Goal: Information Seeking & Learning: Learn about a topic

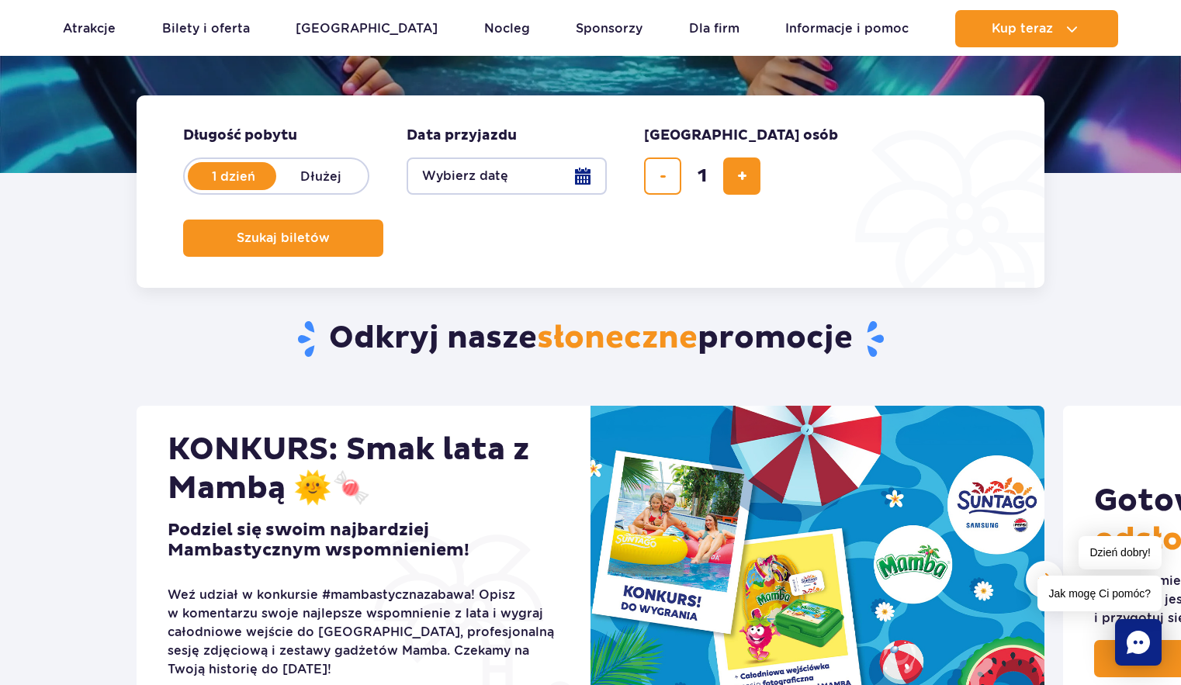
scroll to position [310, 0]
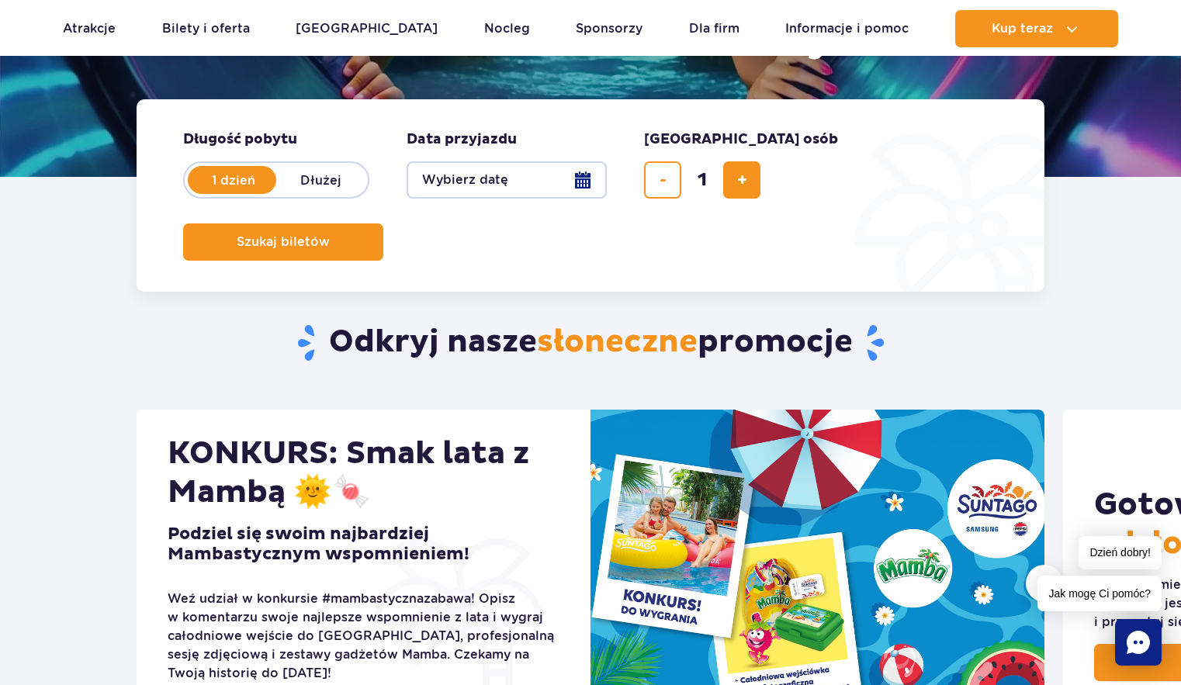
click at [438, 19] on ul "Aktualny ruch w parku Atrakcje Zjeżdżalnie Aster Rainbow [GEOGRAPHIC_DATA] Więc…" at bounding box center [590, 28] width 1055 height 37
click at [484, 29] on link "Nocleg" at bounding box center [507, 28] width 46 height 37
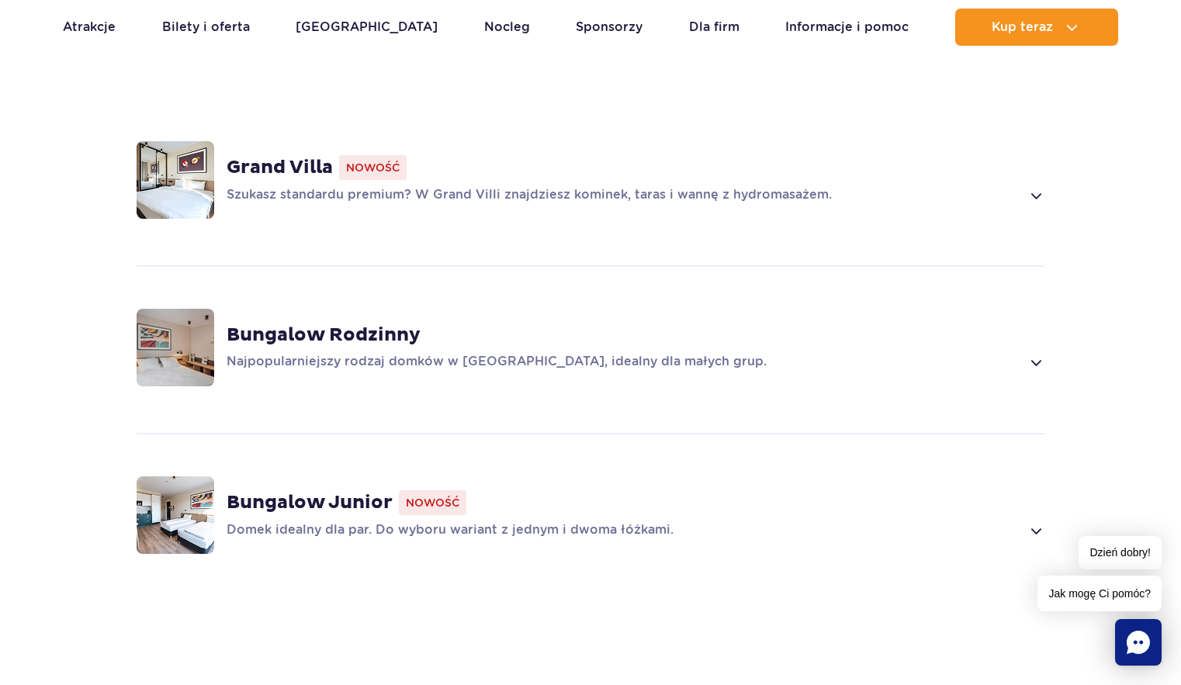
scroll to position [1086, 0]
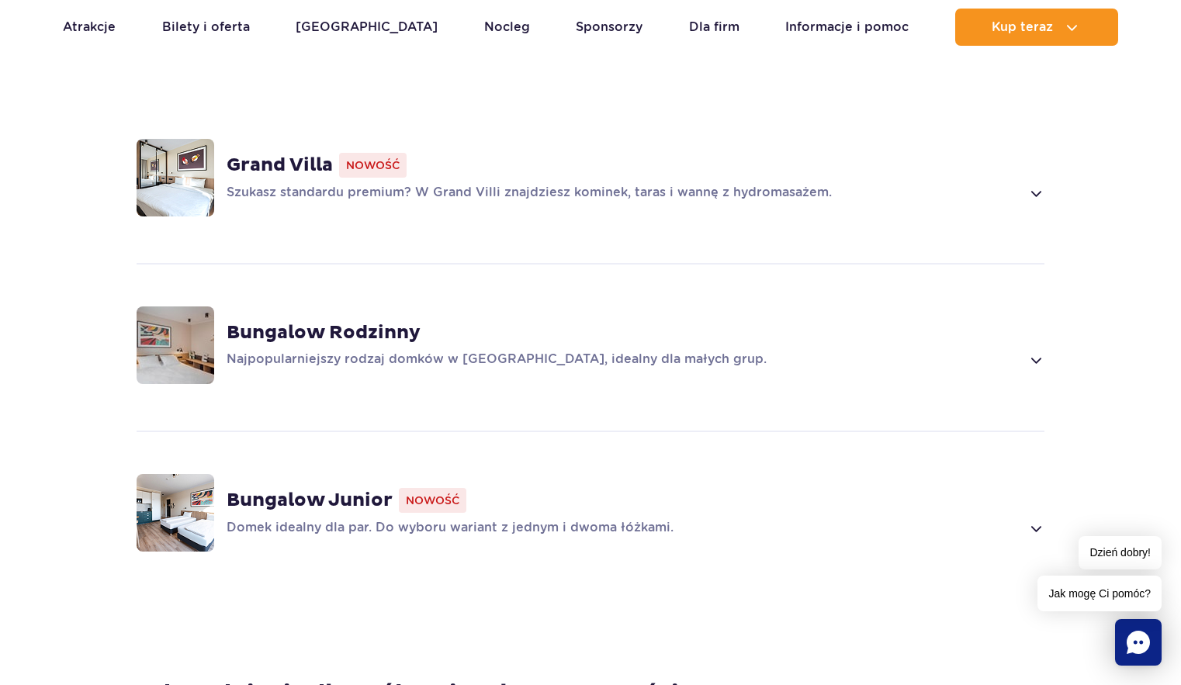
click at [291, 154] on strong "Grand Villa" at bounding box center [280, 165] width 106 height 23
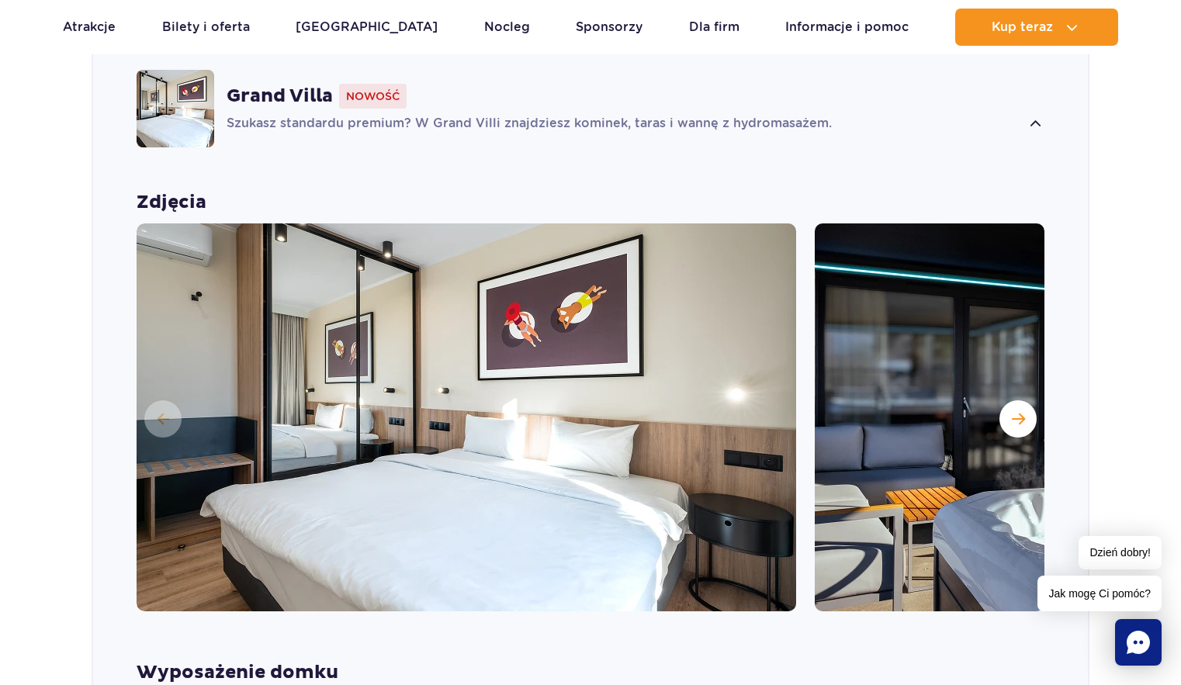
scroll to position [1165, 0]
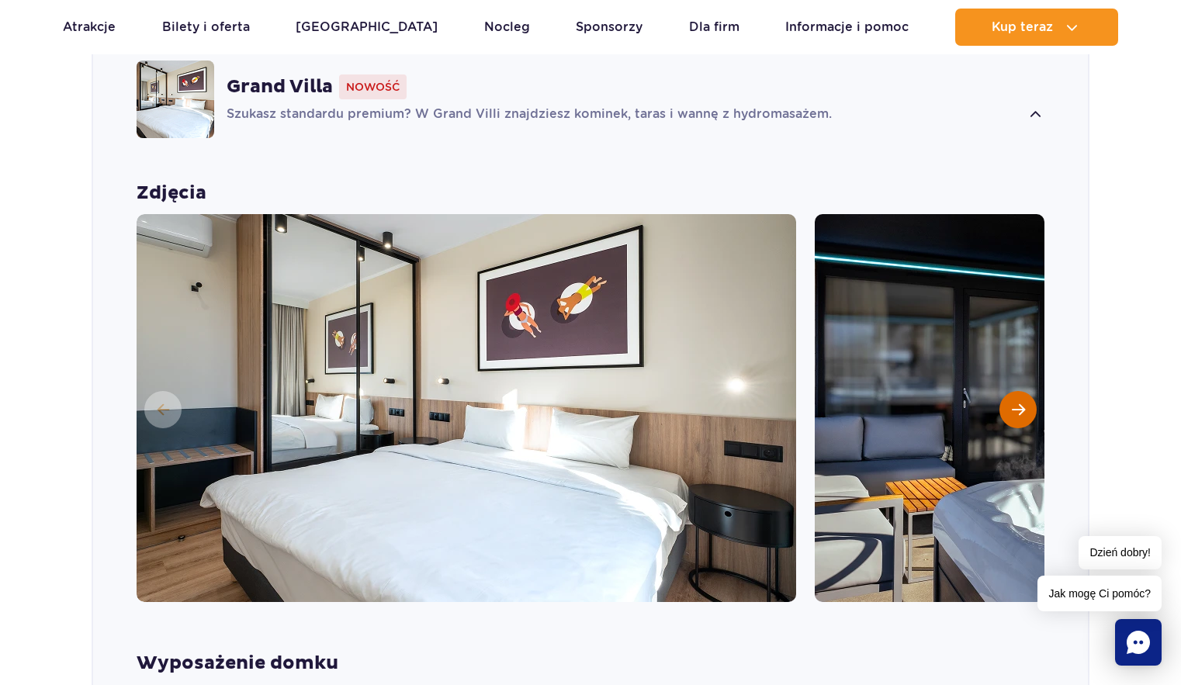
click at [1017, 403] on span "Następny slajd" at bounding box center [1018, 410] width 13 height 14
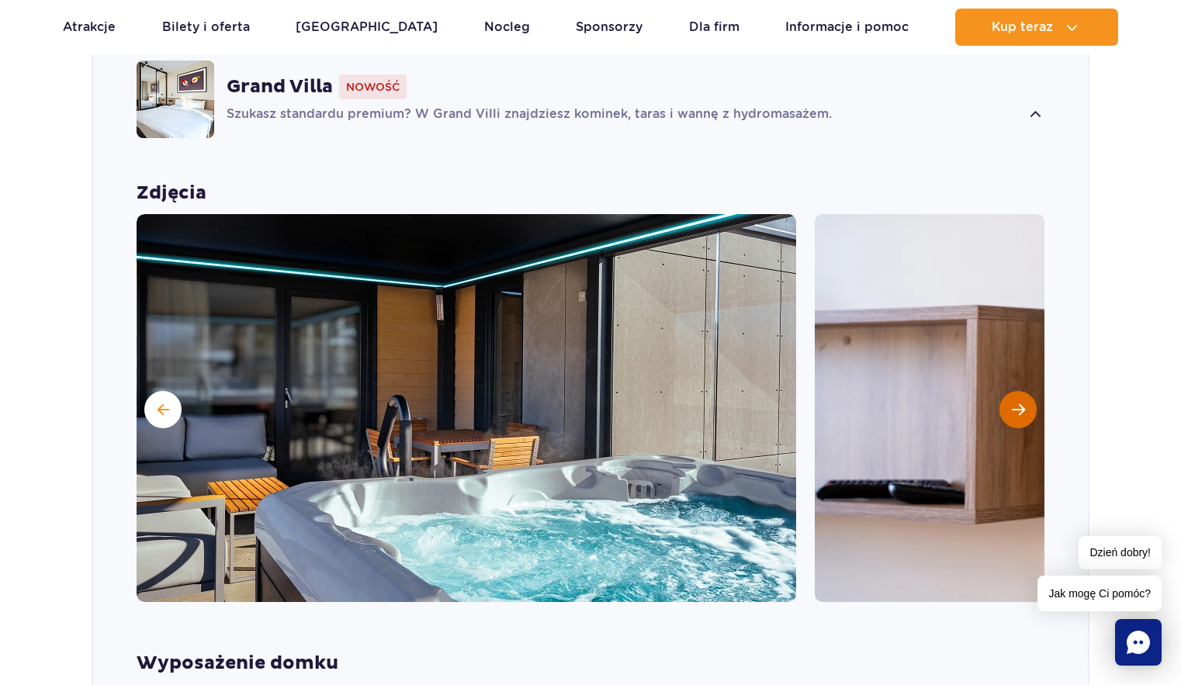
click at [1017, 403] on span "Następny slajd" at bounding box center [1018, 410] width 13 height 14
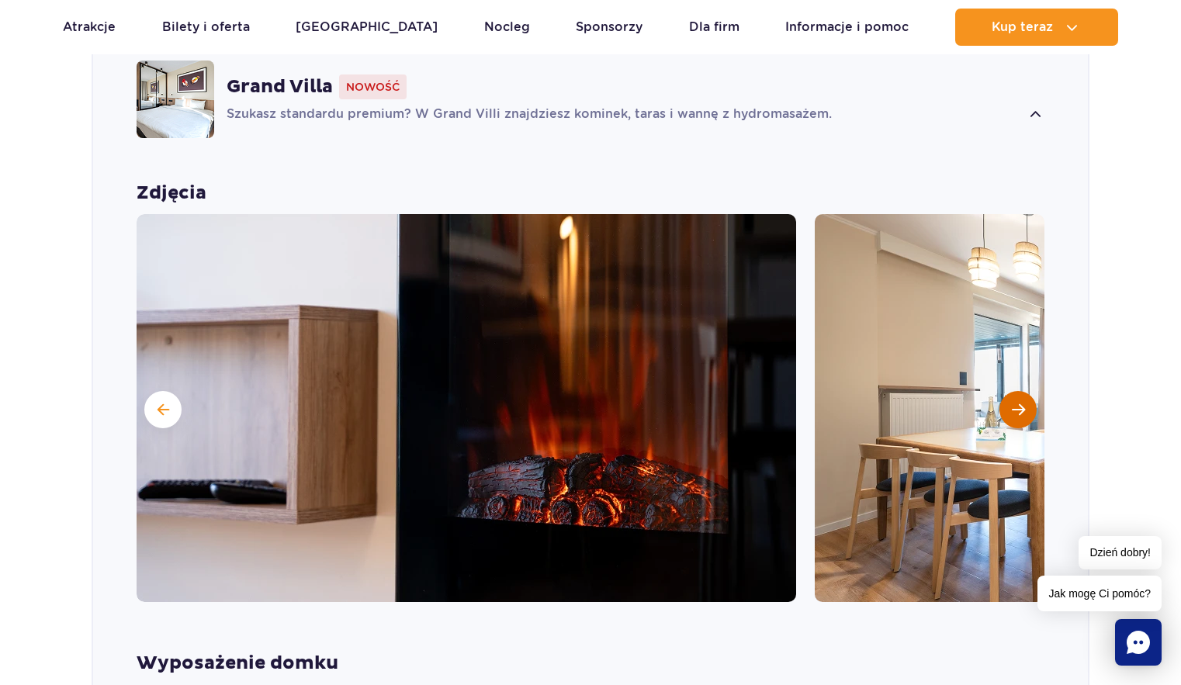
click at [1017, 403] on span "Następny slajd" at bounding box center [1018, 410] width 13 height 14
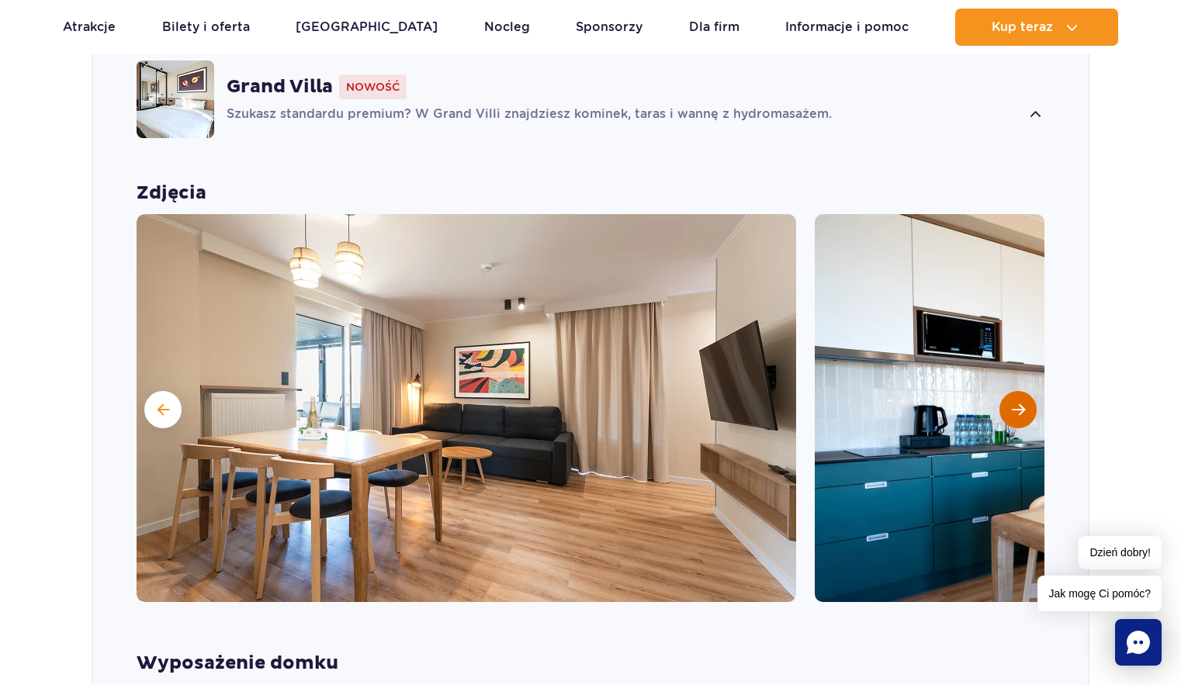
click at [1017, 403] on span "Następny slajd" at bounding box center [1018, 410] width 13 height 14
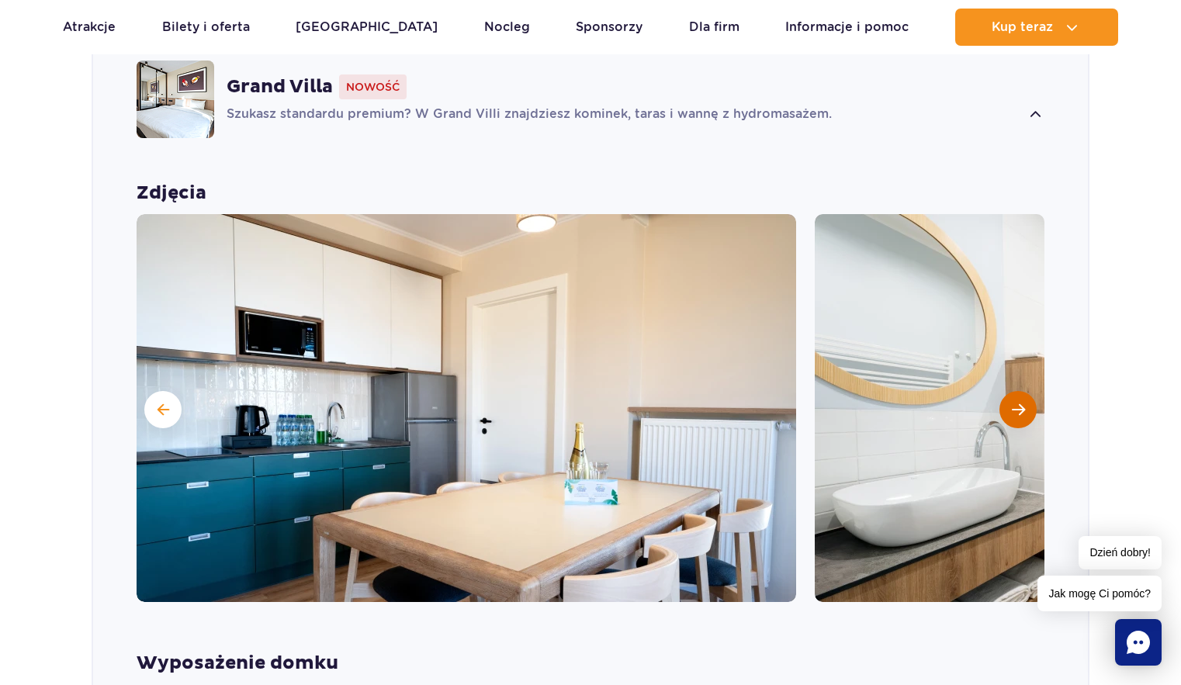
click at [1017, 403] on span "Następny slajd" at bounding box center [1018, 410] width 13 height 14
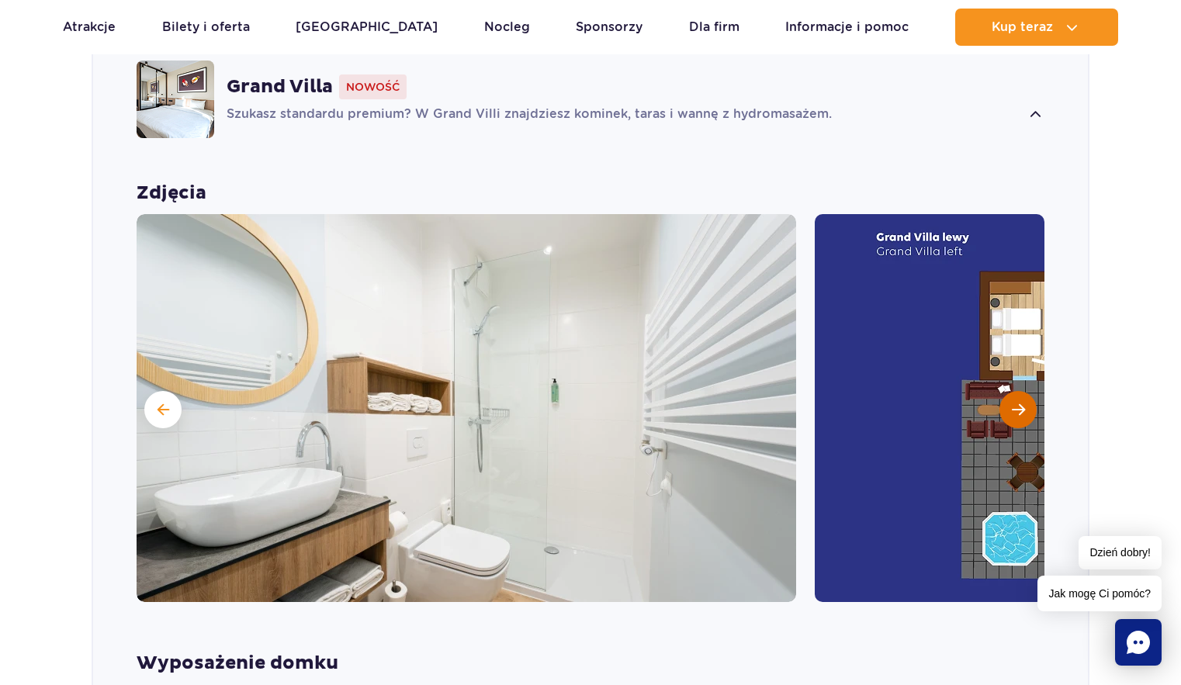
click at [1017, 403] on span "Następny slajd" at bounding box center [1018, 410] width 13 height 14
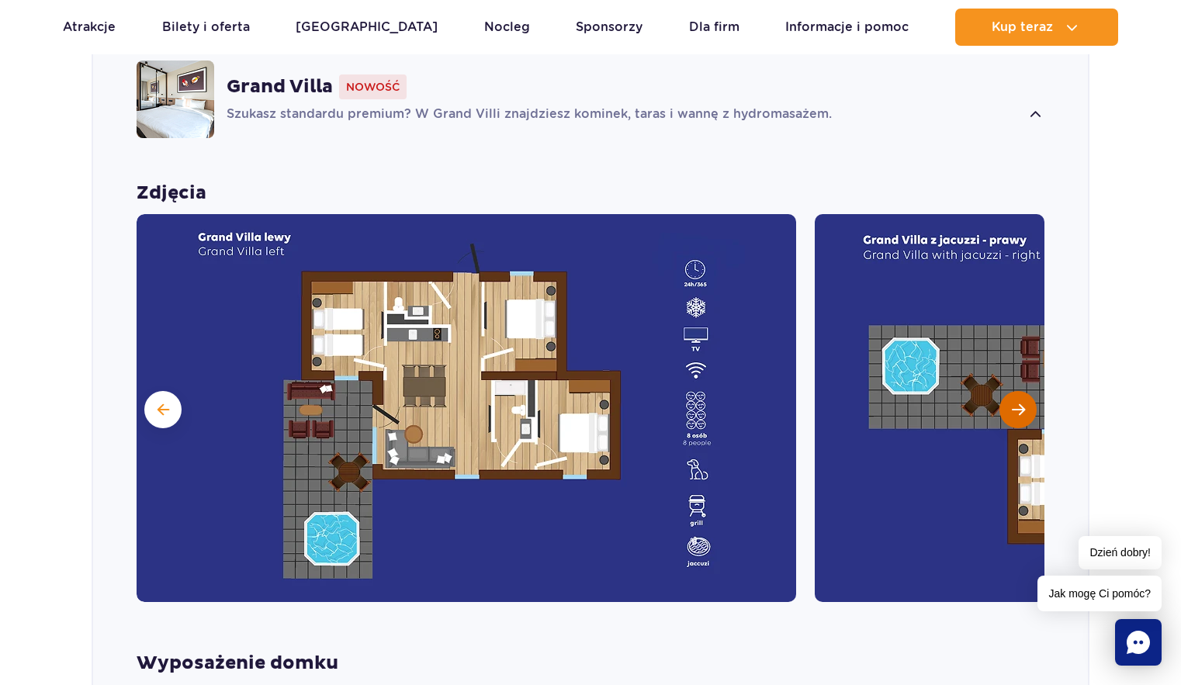
click at [1017, 403] on span "Następny slajd" at bounding box center [1018, 410] width 13 height 14
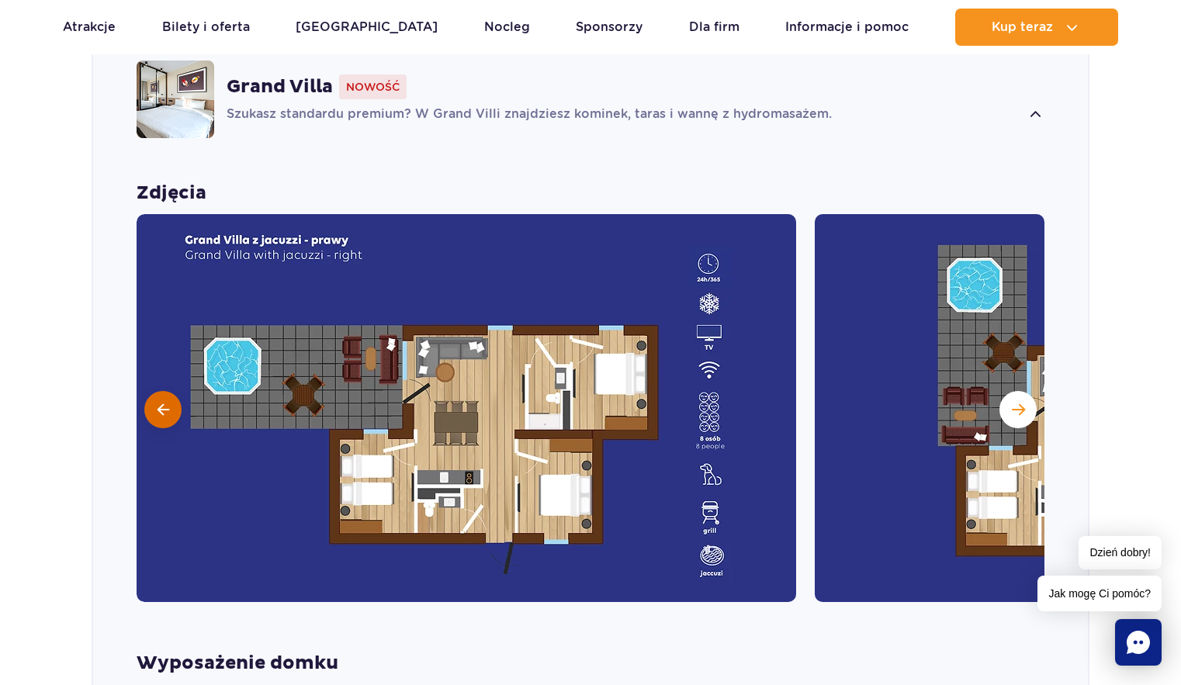
click at [160, 403] on span at bounding box center [164, 410] width 12 height 14
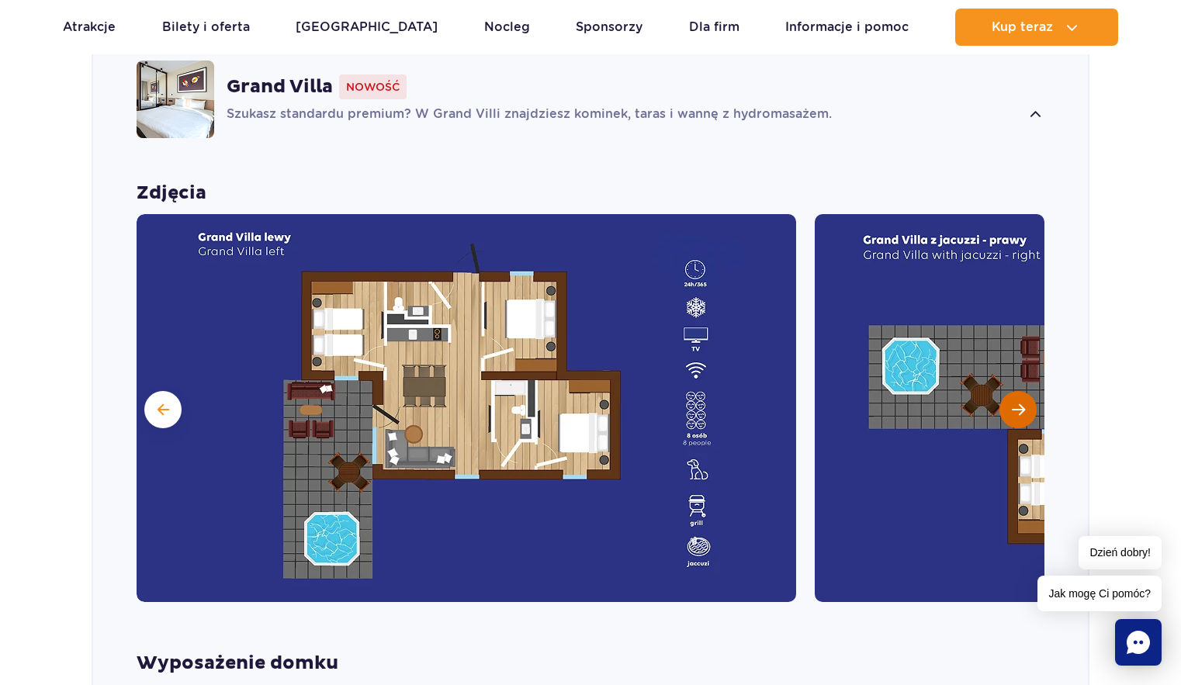
click at [1016, 403] on span "Następny slajd" at bounding box center [1018, 410] width 13 height 14
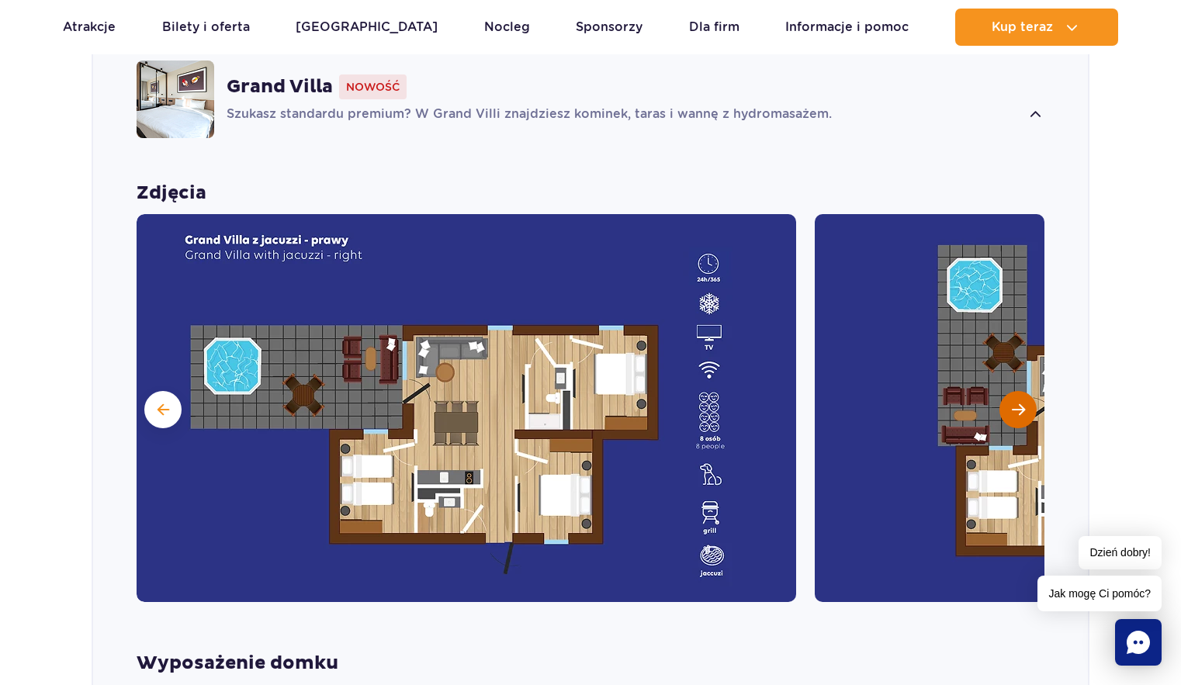
click at [1016, 403] on span "Następny slajd" at bounding box center [1018, 410] width 13 height 14
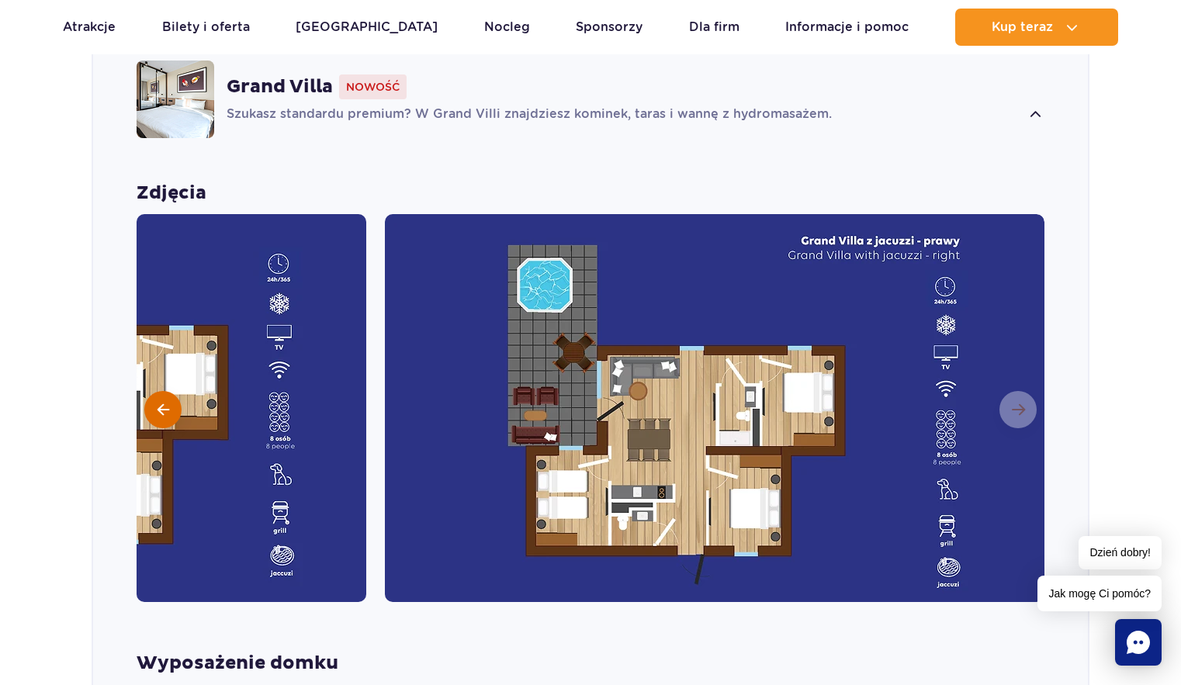
click at [171, 391] on button at bounding box center [162, 409] width 37 height 37
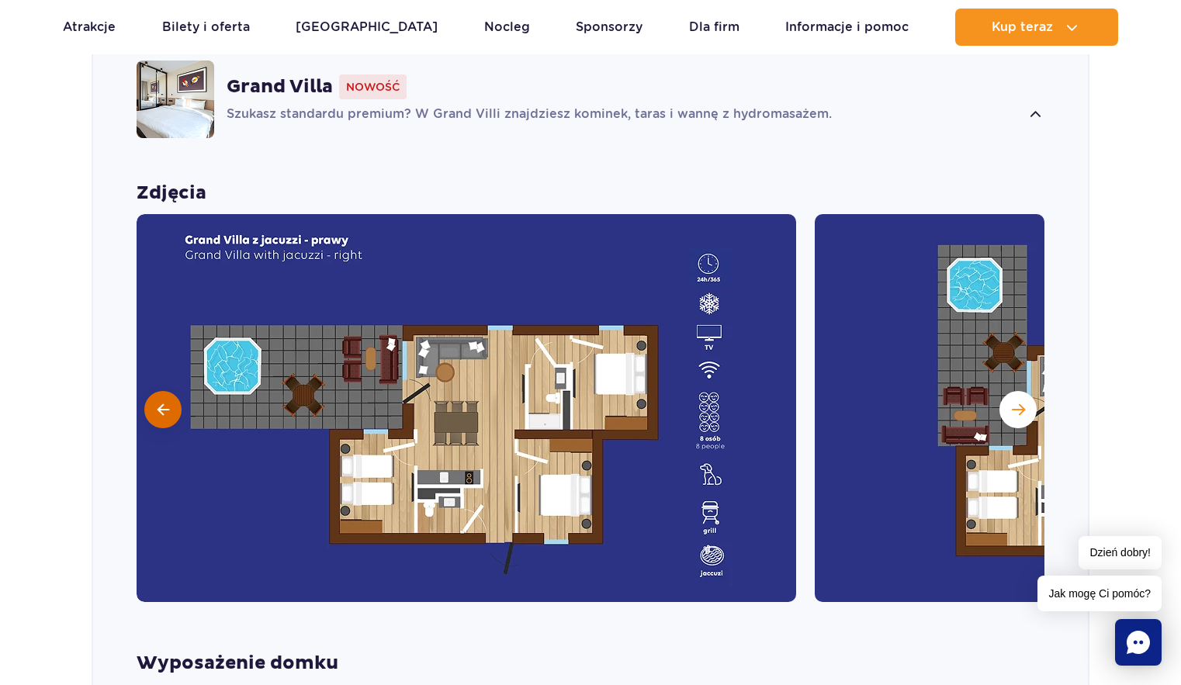
click at [171, 391] on button at bounding box center [162, 409] width 37 height 37
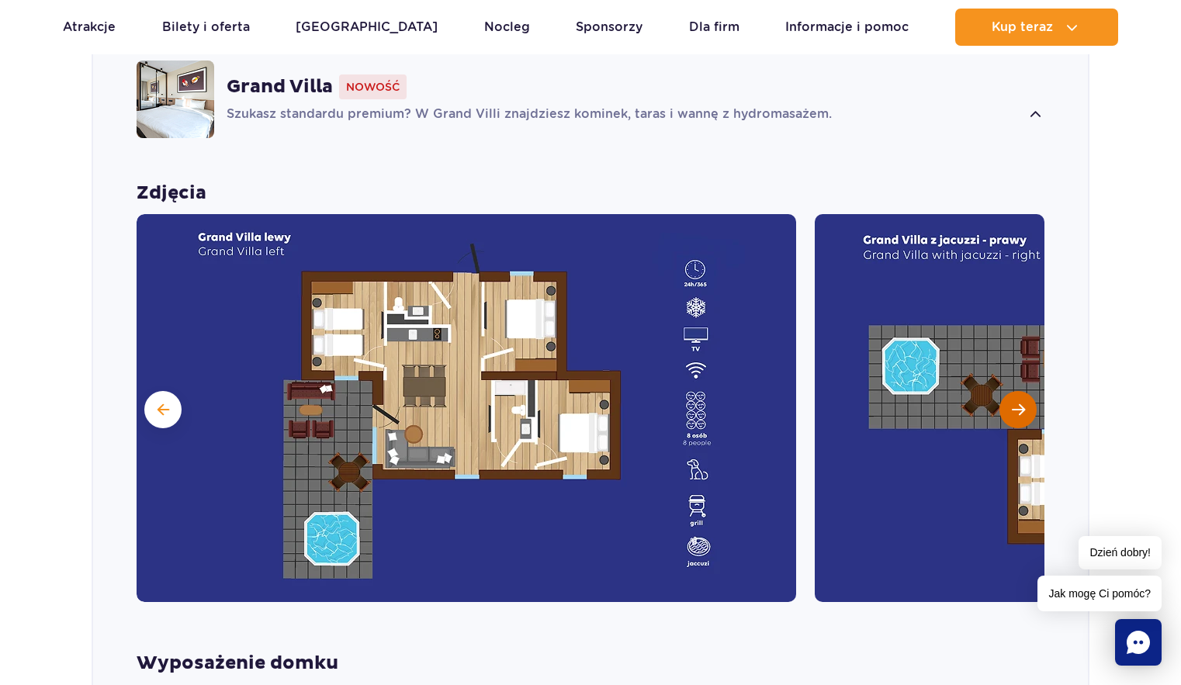
click at [1021, 403] on span "Następny slajd" at bounding box center [1018, 410] width 13 height 14
